Goal: Navigation & Orientation: Find specific page/section

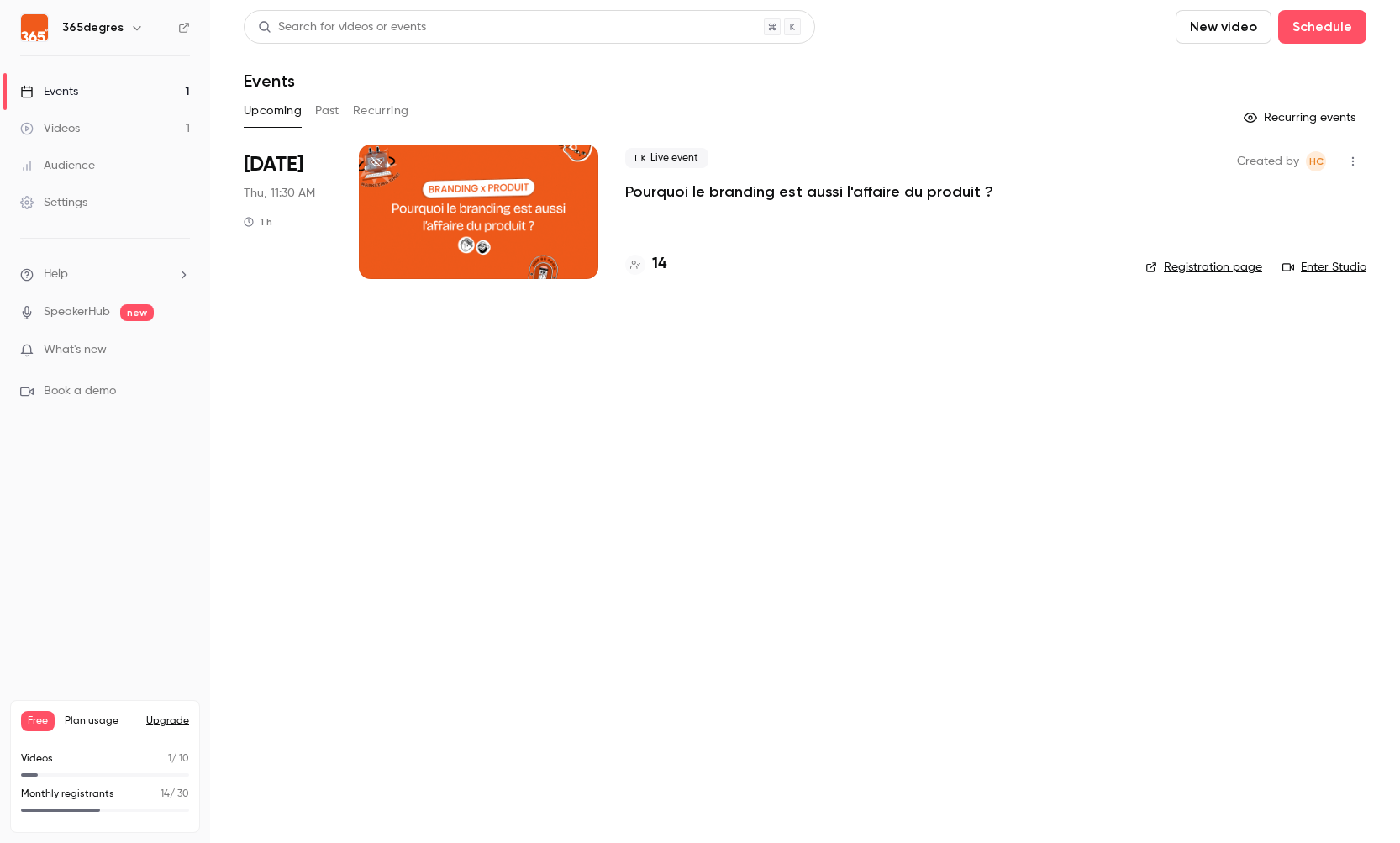
click at [45, 32] on img at bounding box center [34, 27] width 27 height 27
click at [70, 23] on h6 "365degres" at bounding box center [92, 28] width 61 height 17
drag, startPoint x: 11, startPoint y: 32, endPoint x: 24, endPoint y: 30, distance: 13.2
click at [14, 31] on nav "365degres Events 1 Videos 1 Audience Settings Help SpeakerHub new What's new Bo…" at bounding box center [104, 422] width 210 height 843
click at [31, 29] on img at bounding box center [34, 27] width 27 height 27
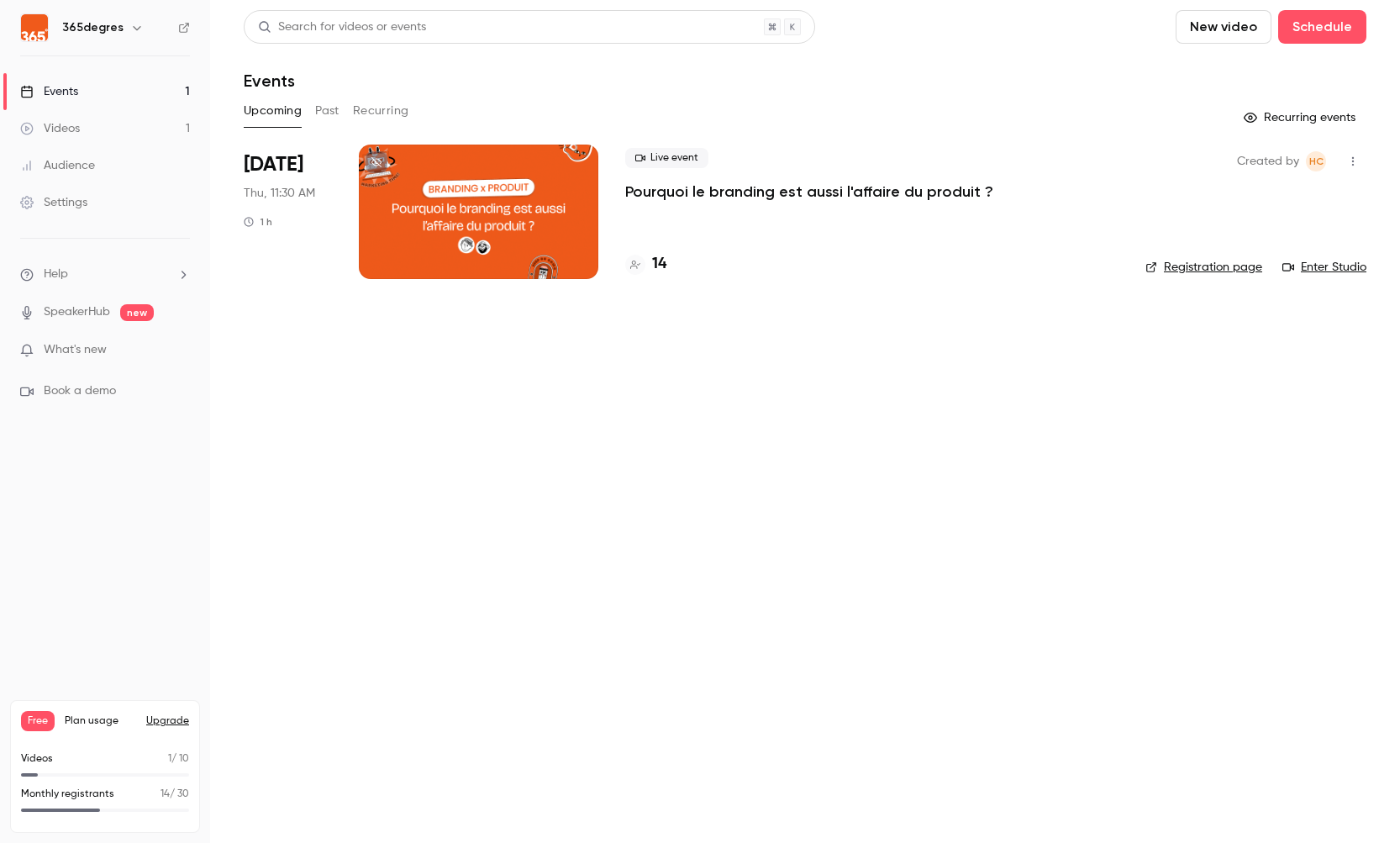
drag, startPoint x: 32, startPoint y: 29, endPoint x: 57, endPoint y: 29, distance: 25.0
click at [32, 29] on img at bounding box center [34, 27] width 27 height 27
click at [69, 29] on h6 "365degres" at bounding box center [92, 28] width 61 height 17
click at [59, 85] on div "Events" at bounding box center [49, 92] width 58 height 17
click at [33, 27] on img at bounding box center [34, 27] width 27 height 27
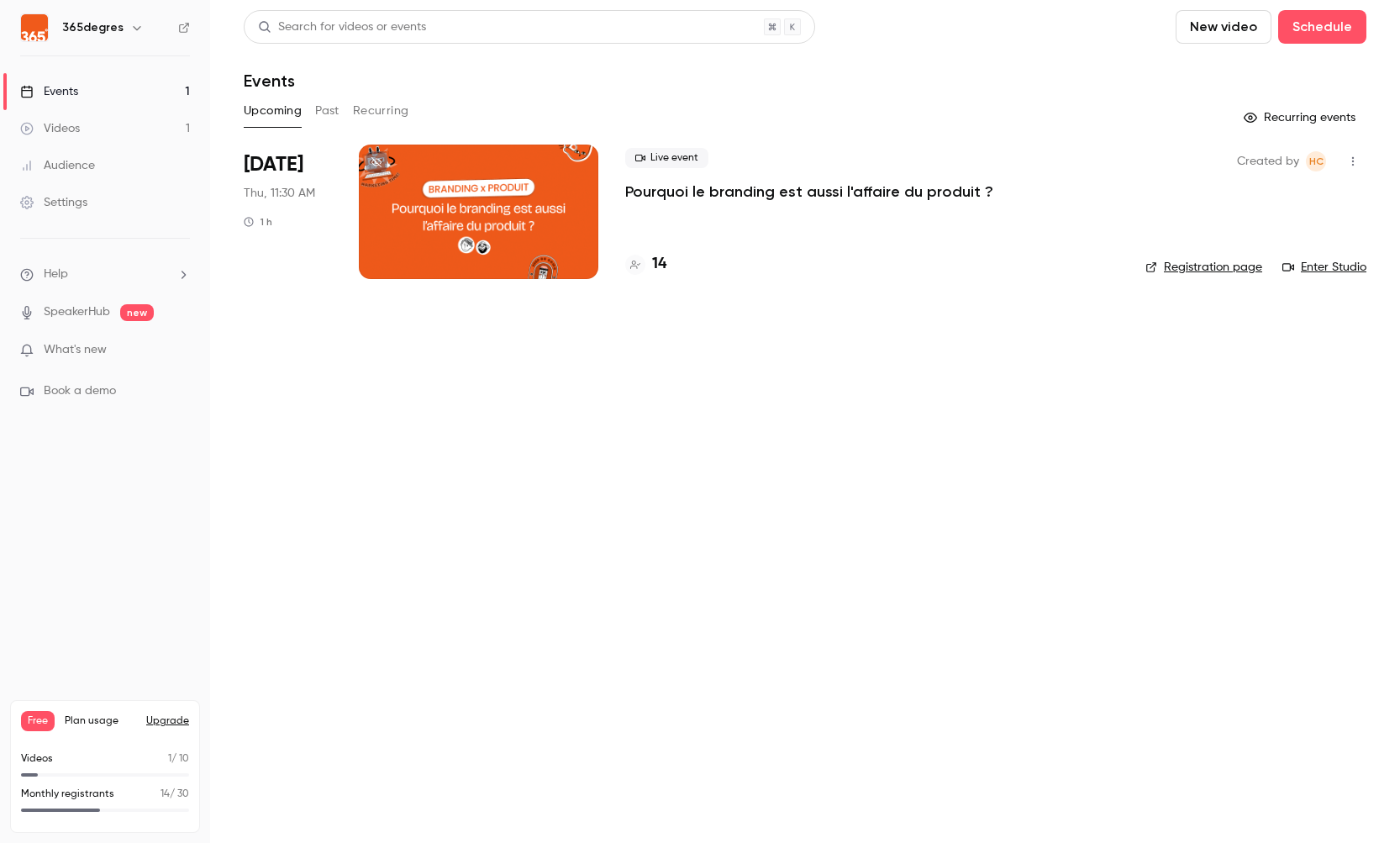
click at [62, 128] on div "Videos" at bounding box center [50, 128] width 60 height 17
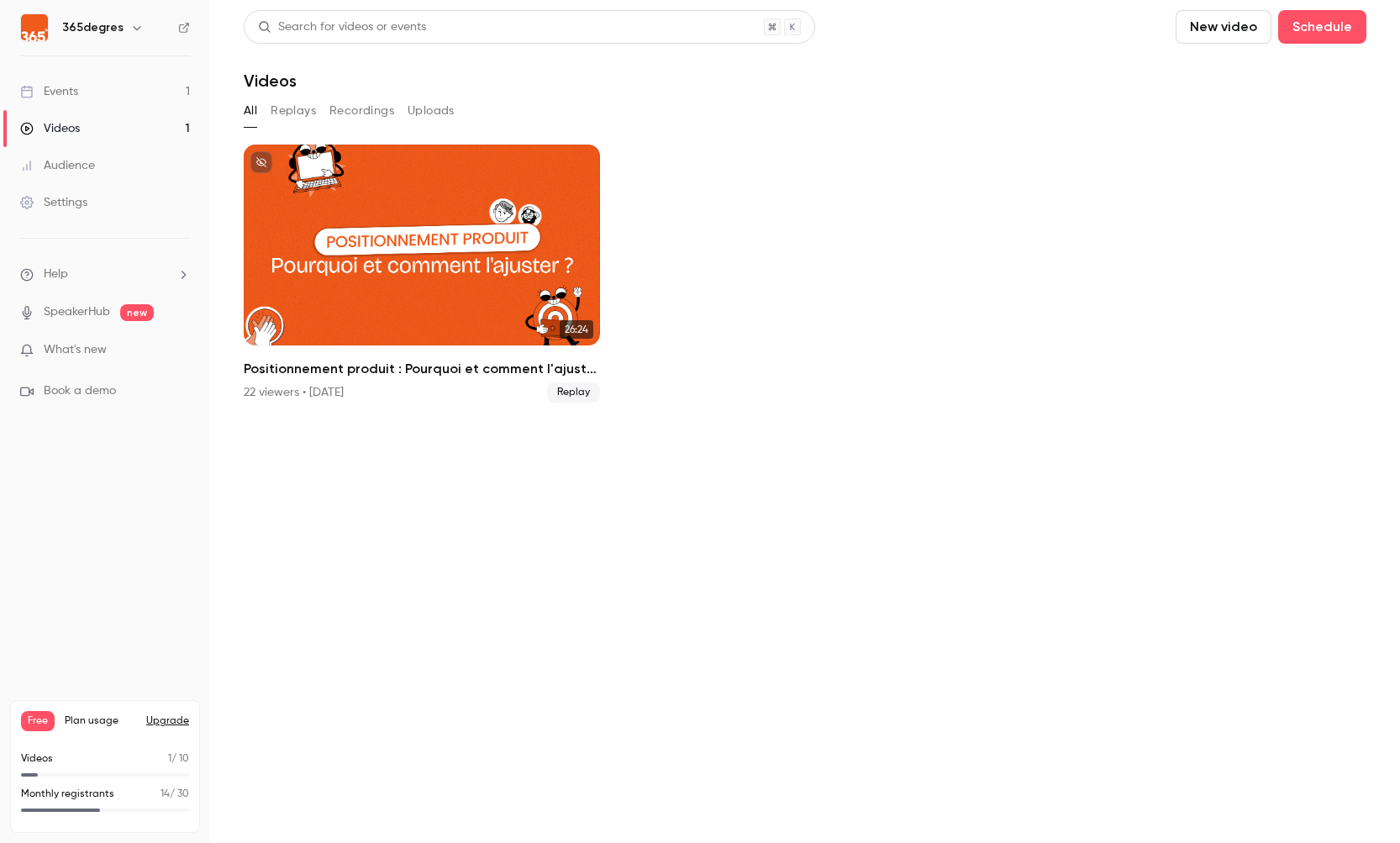
click at [63, 91] on div "Events" at bounding box center [49, 92] width 58 height 17
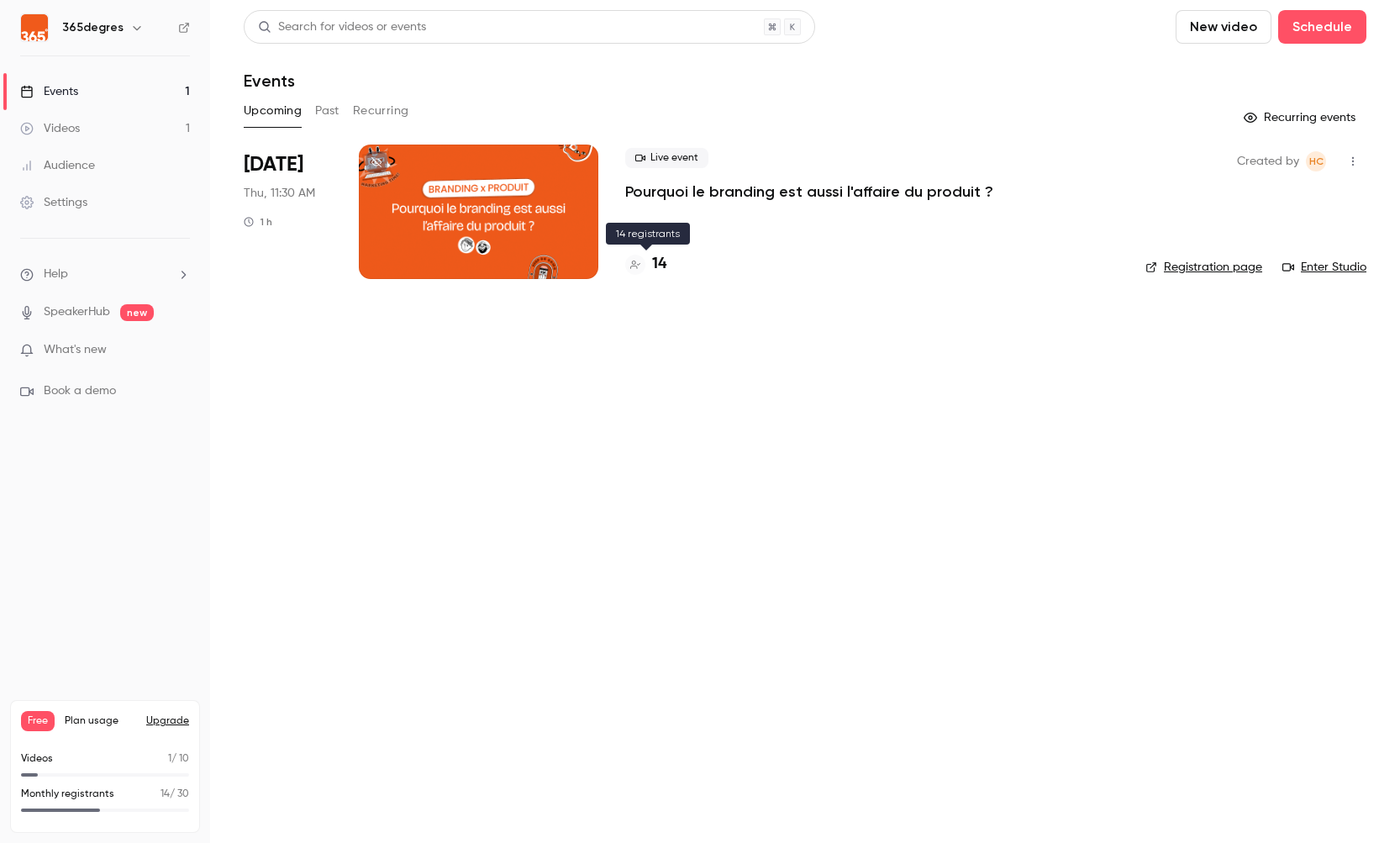
drag, startPoint x: 657, startPoint y: 263, endPoint x: 672, endPoint y: 267, distance: 15.5
click at [656, 263] on h4 "14" at bounding box center [659, 264] width 14 height 23
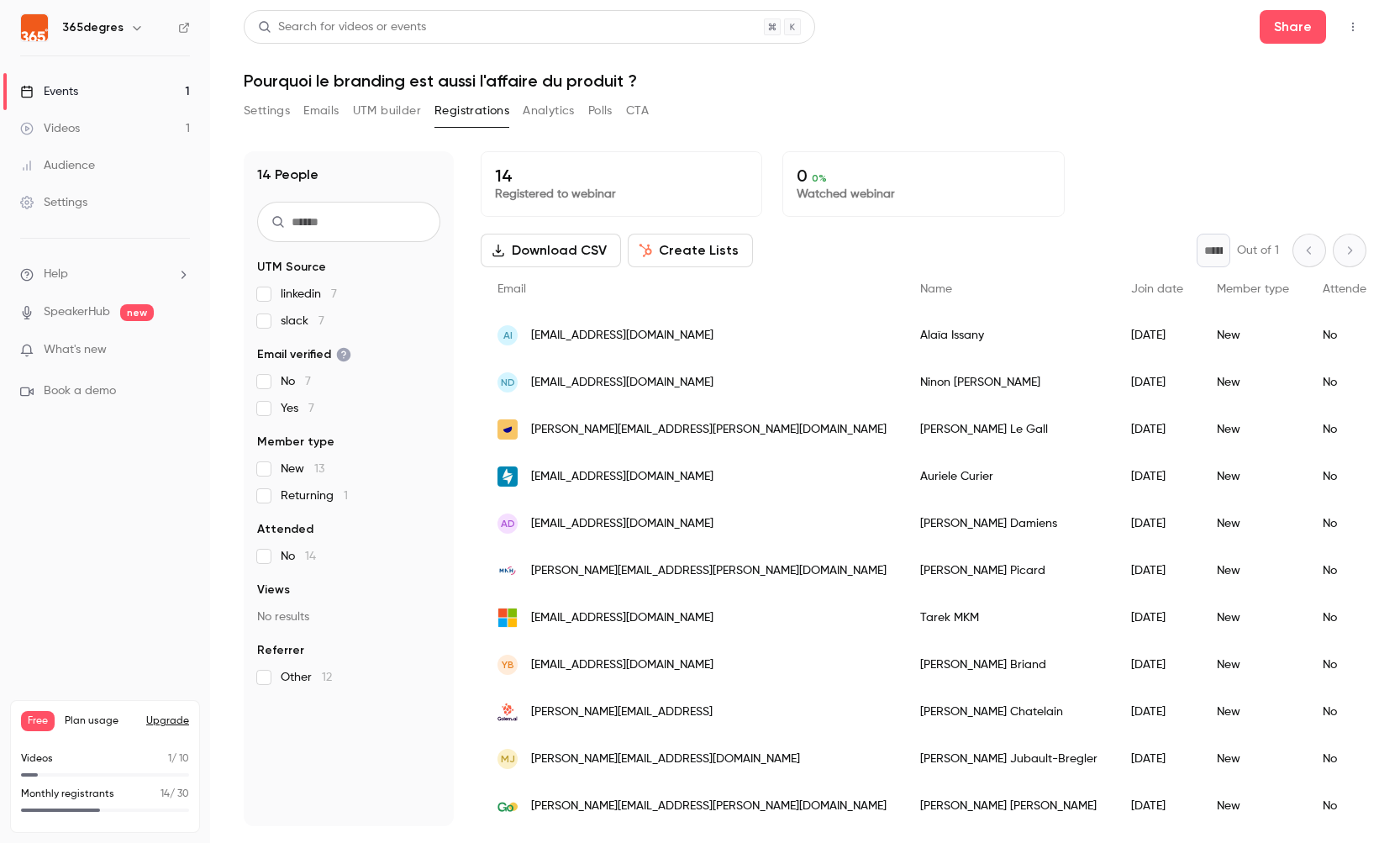
click at [500, 176] on p "14" at bounding box center [622, 176] width 253 height 20
click at [277, 78] on h1 "Pourquoi le branding est aussi l'affaire du produit ?" at bounding box center [805, 80] width 1123 height 20
click at [50, 94] on div "Events" at bounding box center [49, 92] width 58 height 17
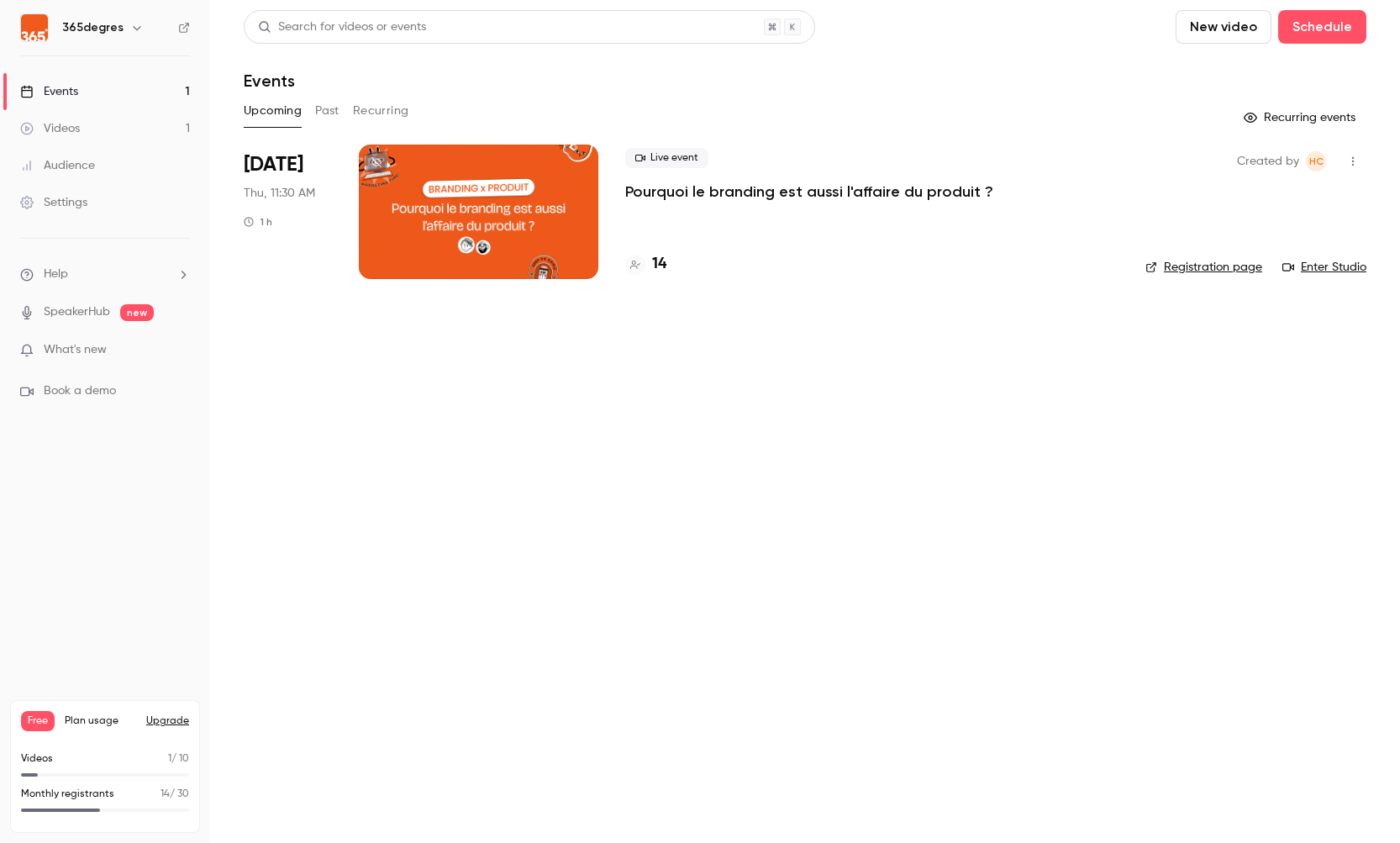
click at [67, 198] on div "Settings" at bounding box center [54, 202] width 67 height 17
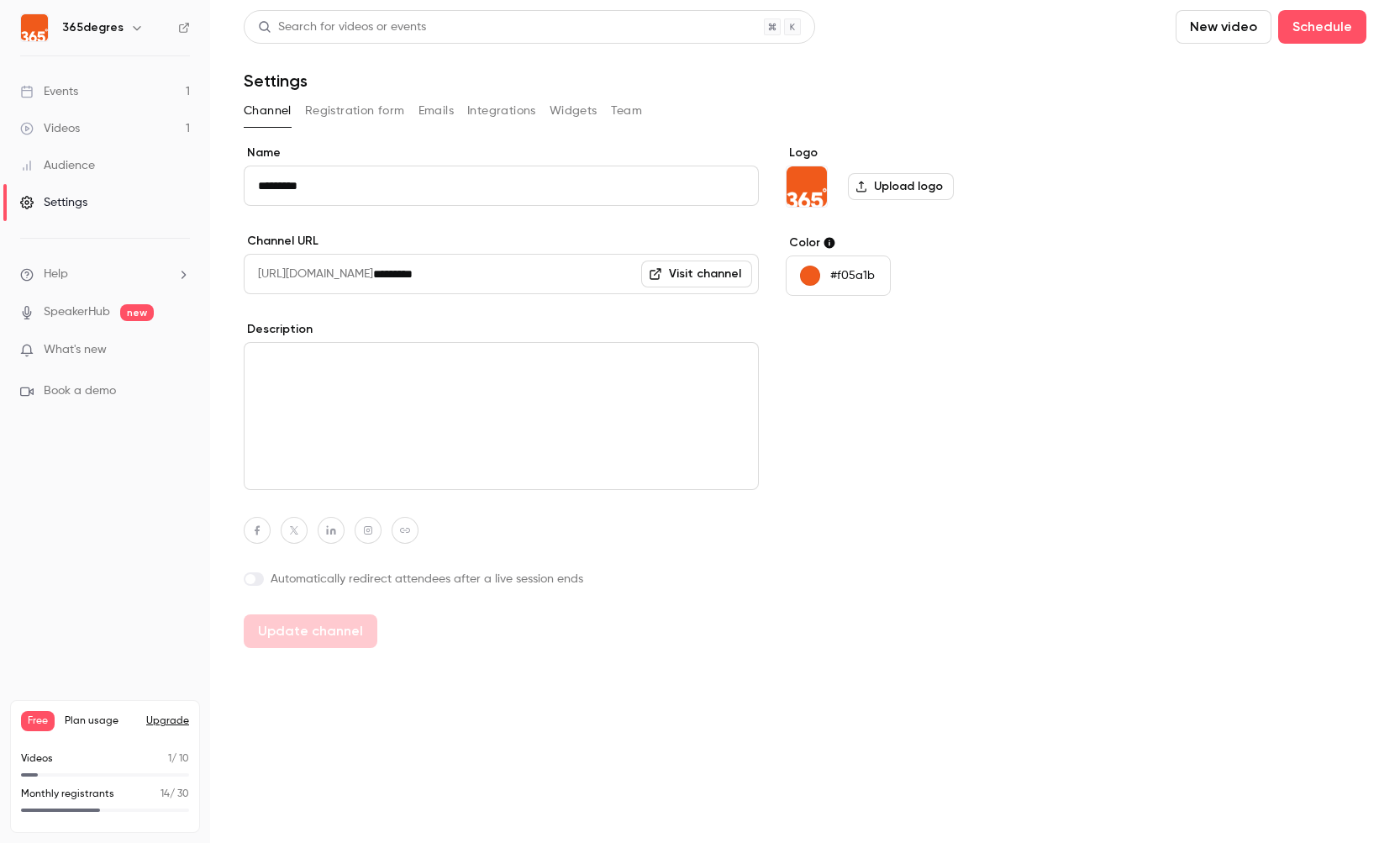
click at [76, 165] on div "Audience" at bounding box center [57, 165] width 75 height 17
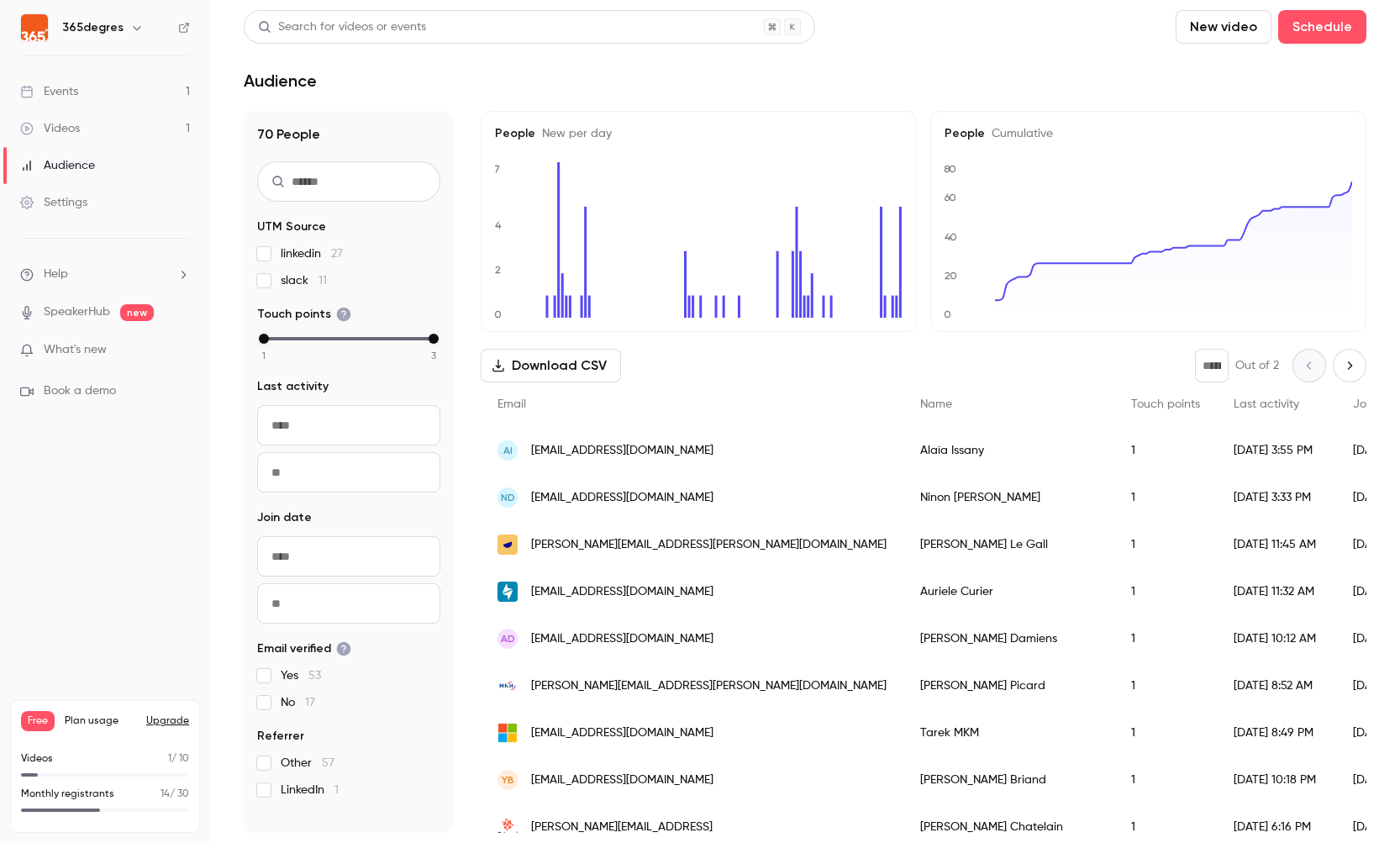
click at [71, 269] on li "Help" at bounding box center [105, 274] width 170 height 18
click at [79, 346] on div at bounding box center [700, 422] width 1400 height 843
click at [85, 348] on span "What's new" at bounding box center [75, 349] width 63 height 18
click at [1151, 146] on div at bounding box center [700, 422] width 1400 height 843
drag, startPoint x: 71, startPoint y: 92, endPoint x: 81, endPoint y: 90, distance: 10.2
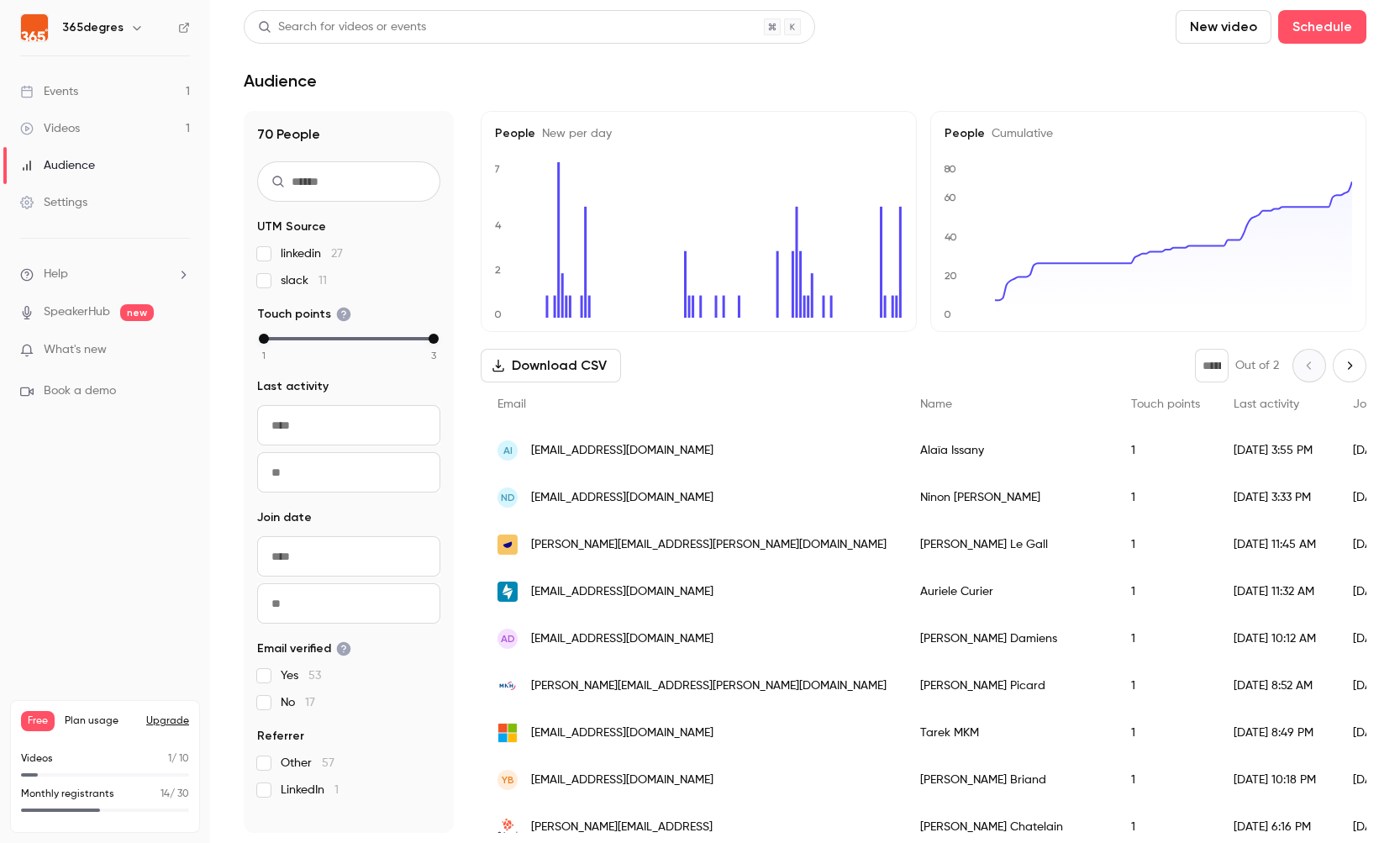
click at [72, 92] on div "Events" at bounding box center [49, 92] width 58 height 17
